Goal: Entertainment & Leisure: Browse casually

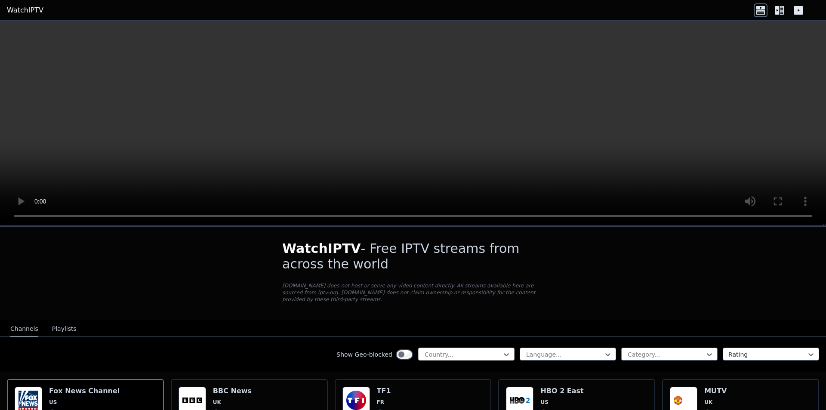
click at [427, 350] on div at bounding box center [463, 354] width 78 height 9
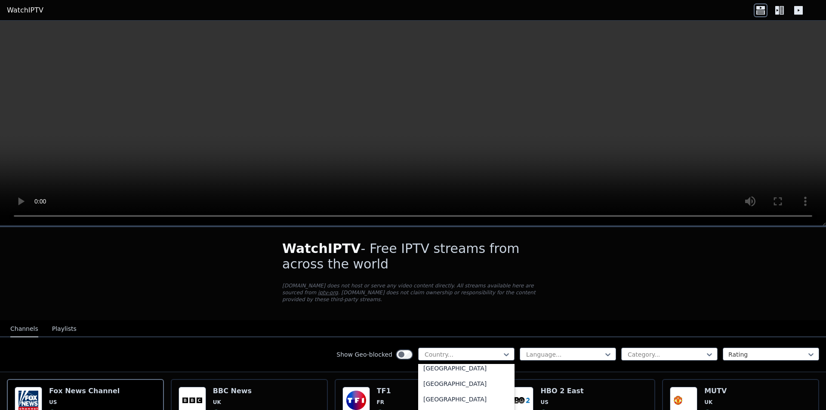
scroll to position [3032, 0]
click at [446, 380] on div "[GEOGRAPHIC_DATA]" at bounding box center [466, 387] width 96 height 15
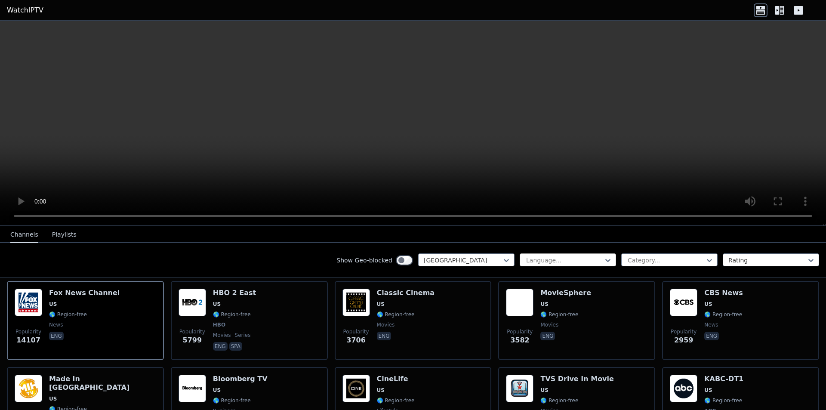
scroll to position [129, 0]
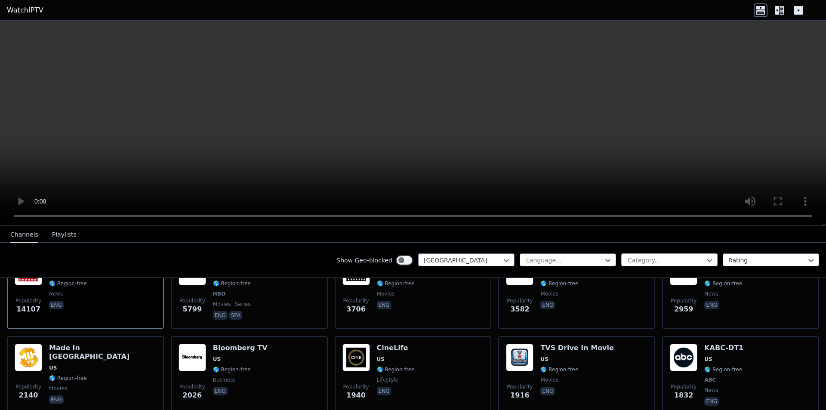
click at [641, 260] on div at bounding box center [666, 260] width 78 height 9
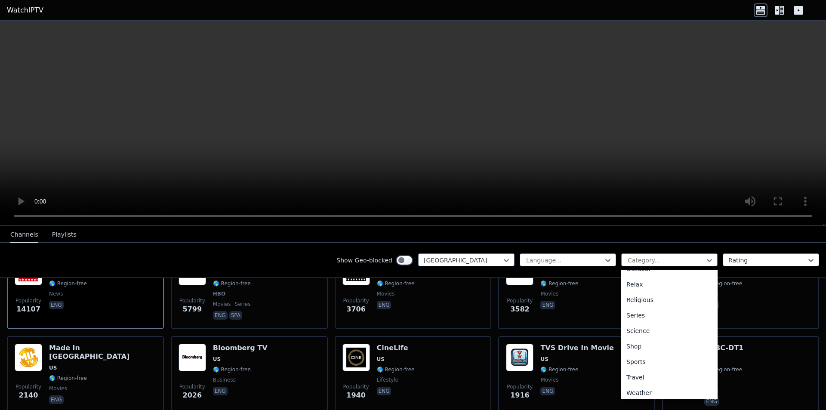
scroll to position [293, 0]
click at [638, 356] on div "Sports" at bounding box center [670, 358] width 96 height 15
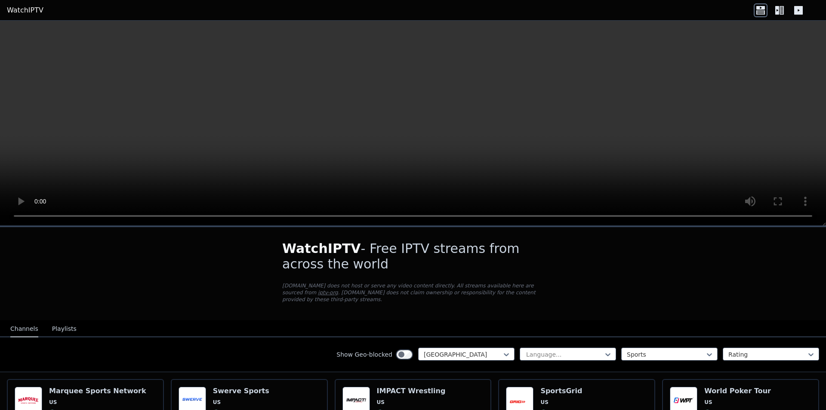
click at [782, 8] on icon at bounding box center [780, 10] width 14 height 14
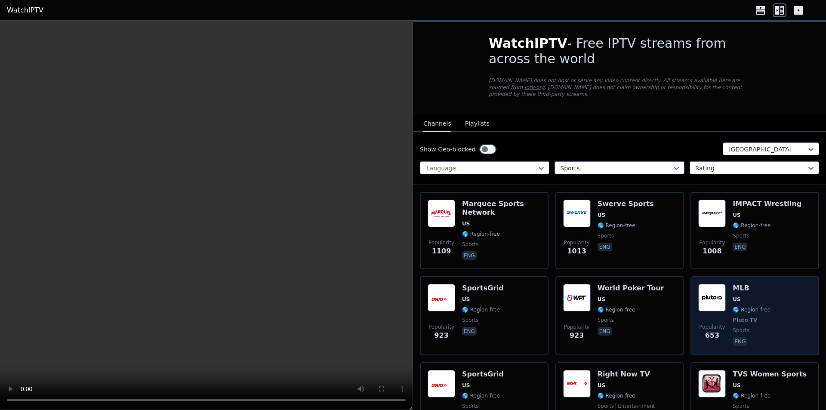
click at [752, 296] on span "US" at bounding box center [752, 299] width 38 height 7
